Goal: Task Accomplishment & Management: Manage account settings

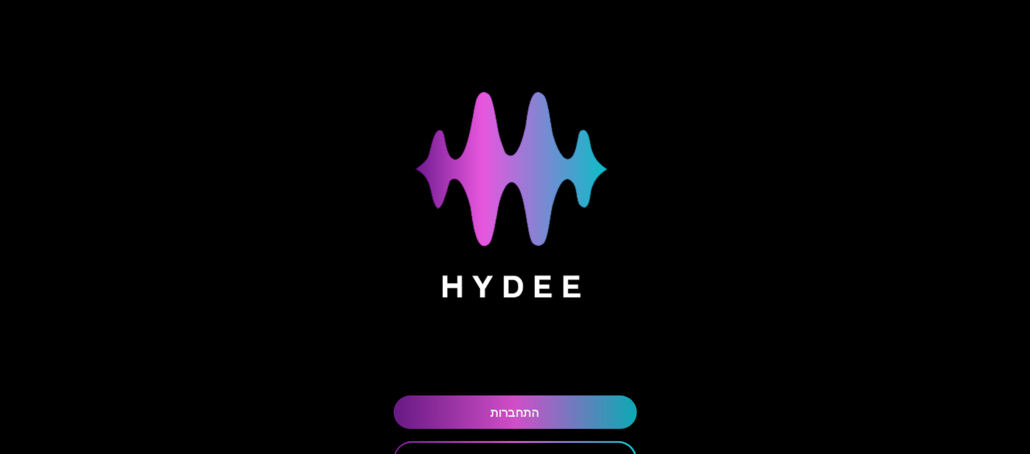
click at [582, 409] on link "התחברות" at bounding box center [515, 412] width 243 height 33
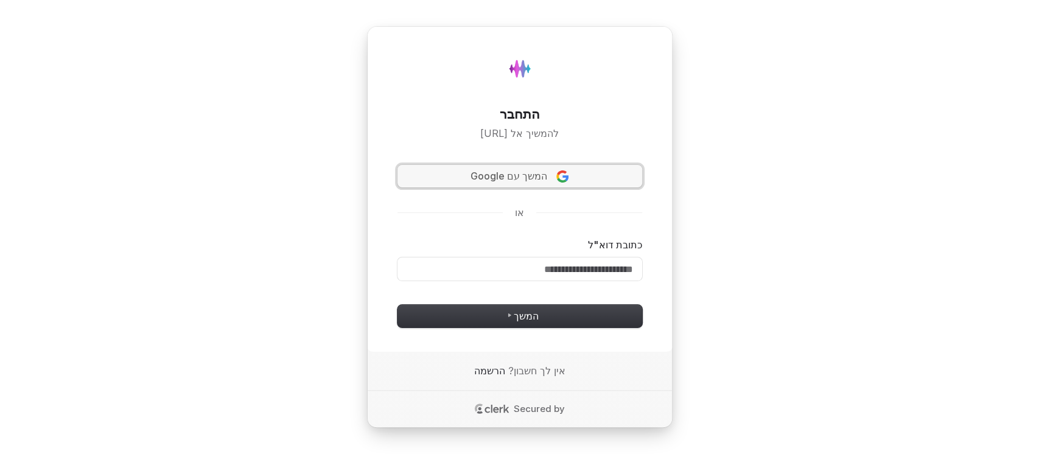
click at [547, 169] on span "המשך עם Google" at bounding box center [508, 176] width 77 height 14
